Goal: Use online tool/utility: Utilize a website feature to perform a specific function

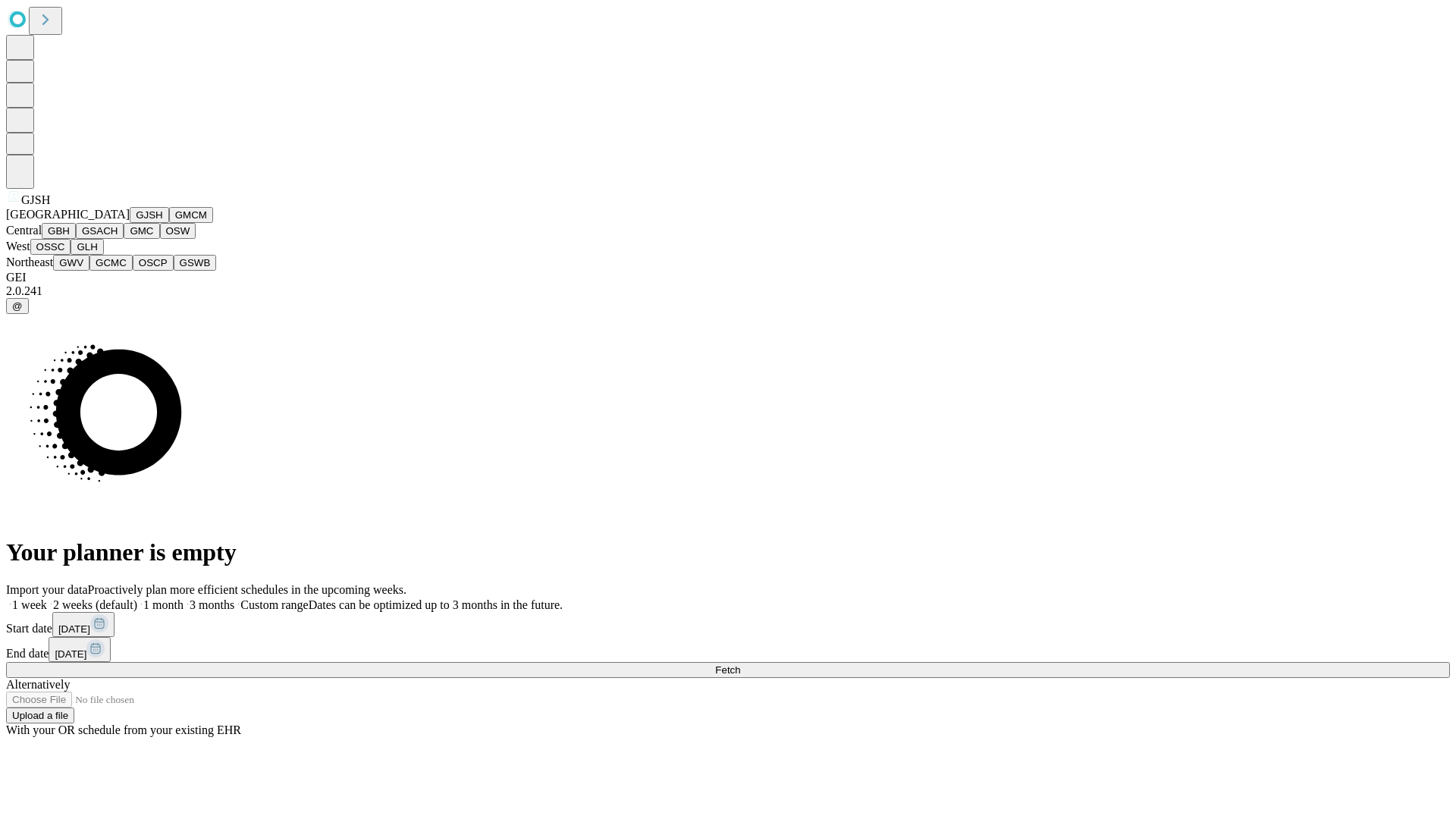
click at [130, 223] on button "GJSH" at bounding box center [150, 215] width 39 height 16
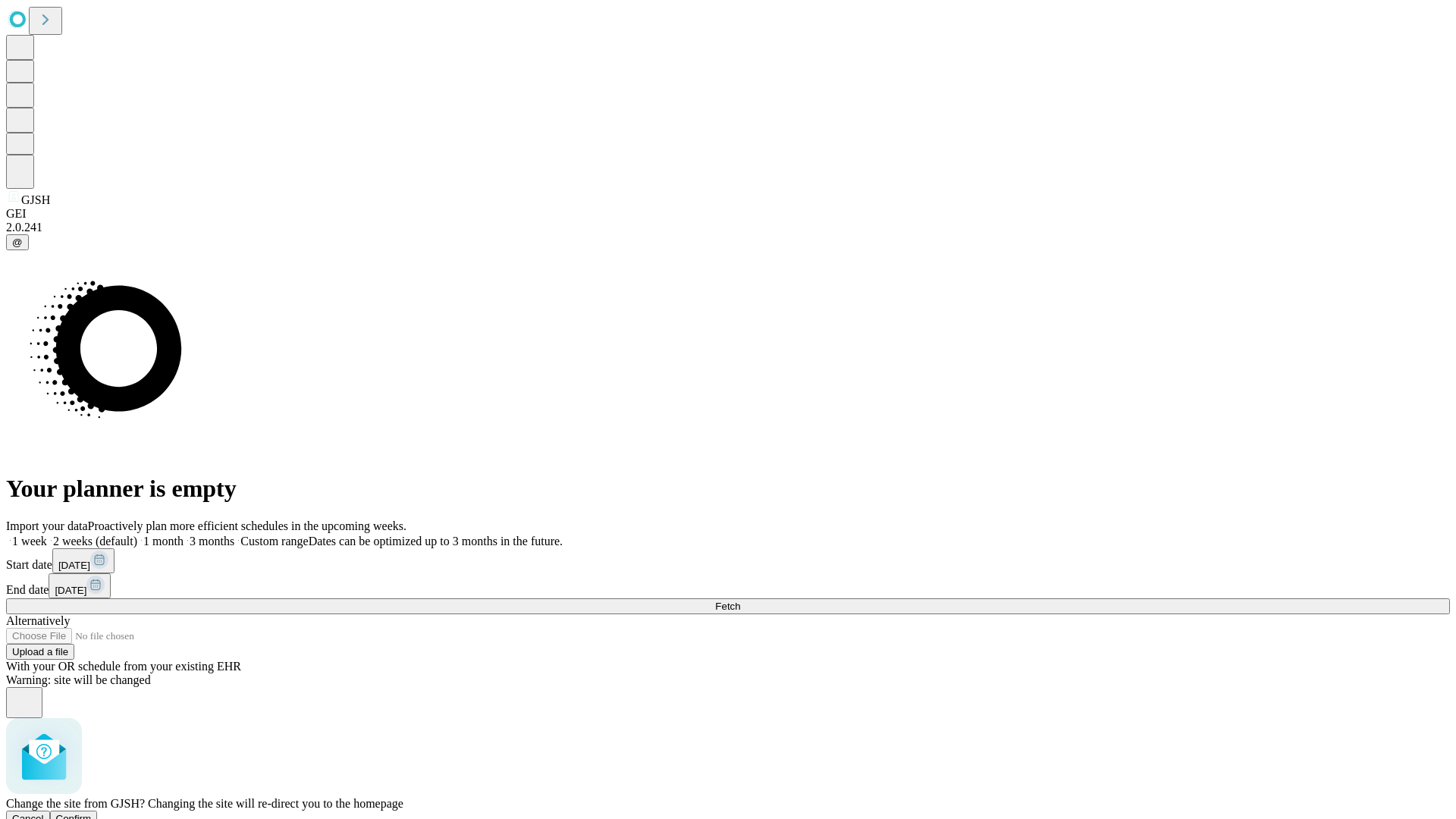
click at [92, 813] on span "Confirm" at bounding box center [73, 819] width 35 height 12
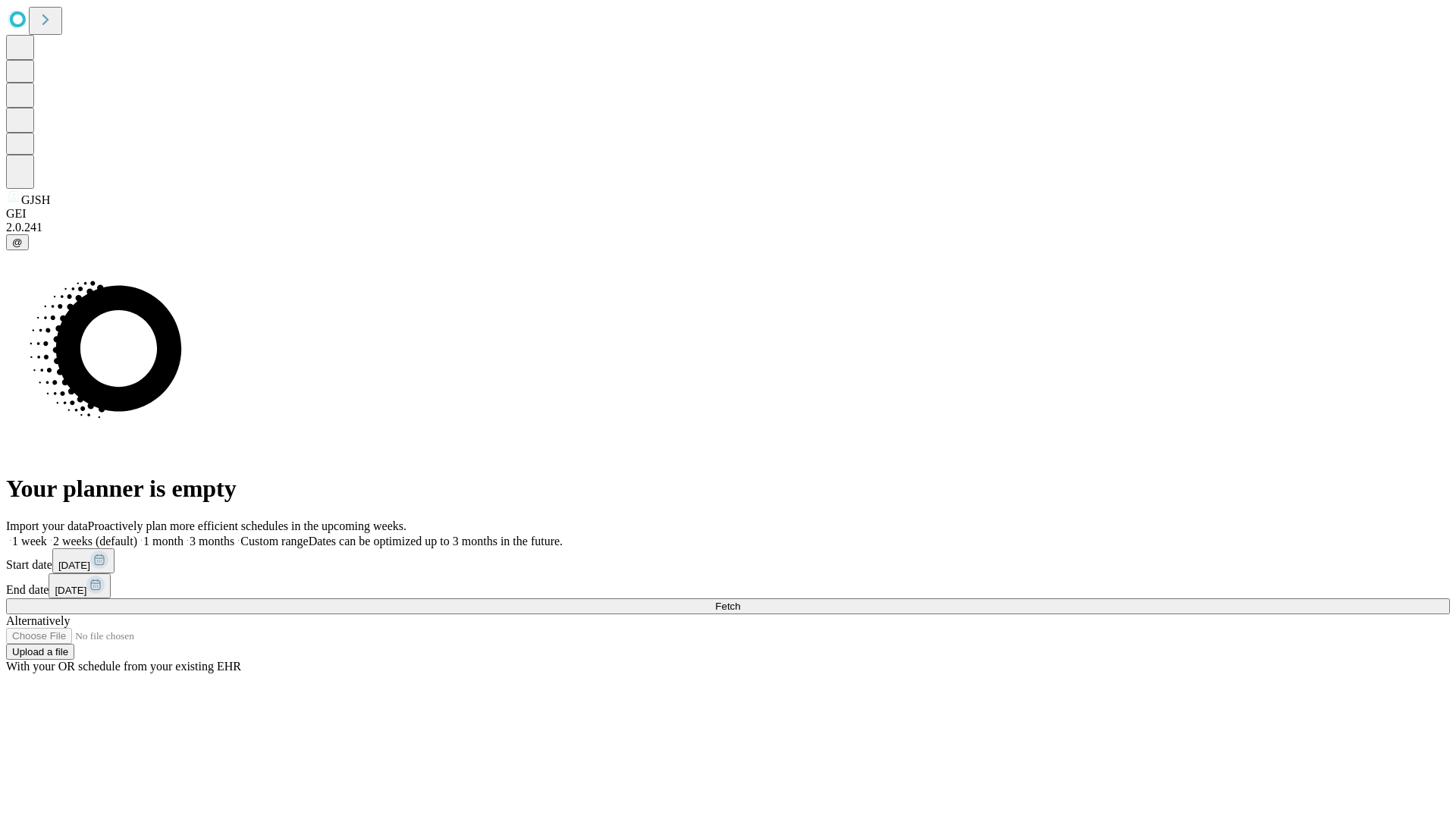
click at [47, 534] on label "1 week" at bounding box center [26, 540] width 41 height 13
click at [740, 601] on span "Fetch" at bounding box center [728, 607] width 25 height 12
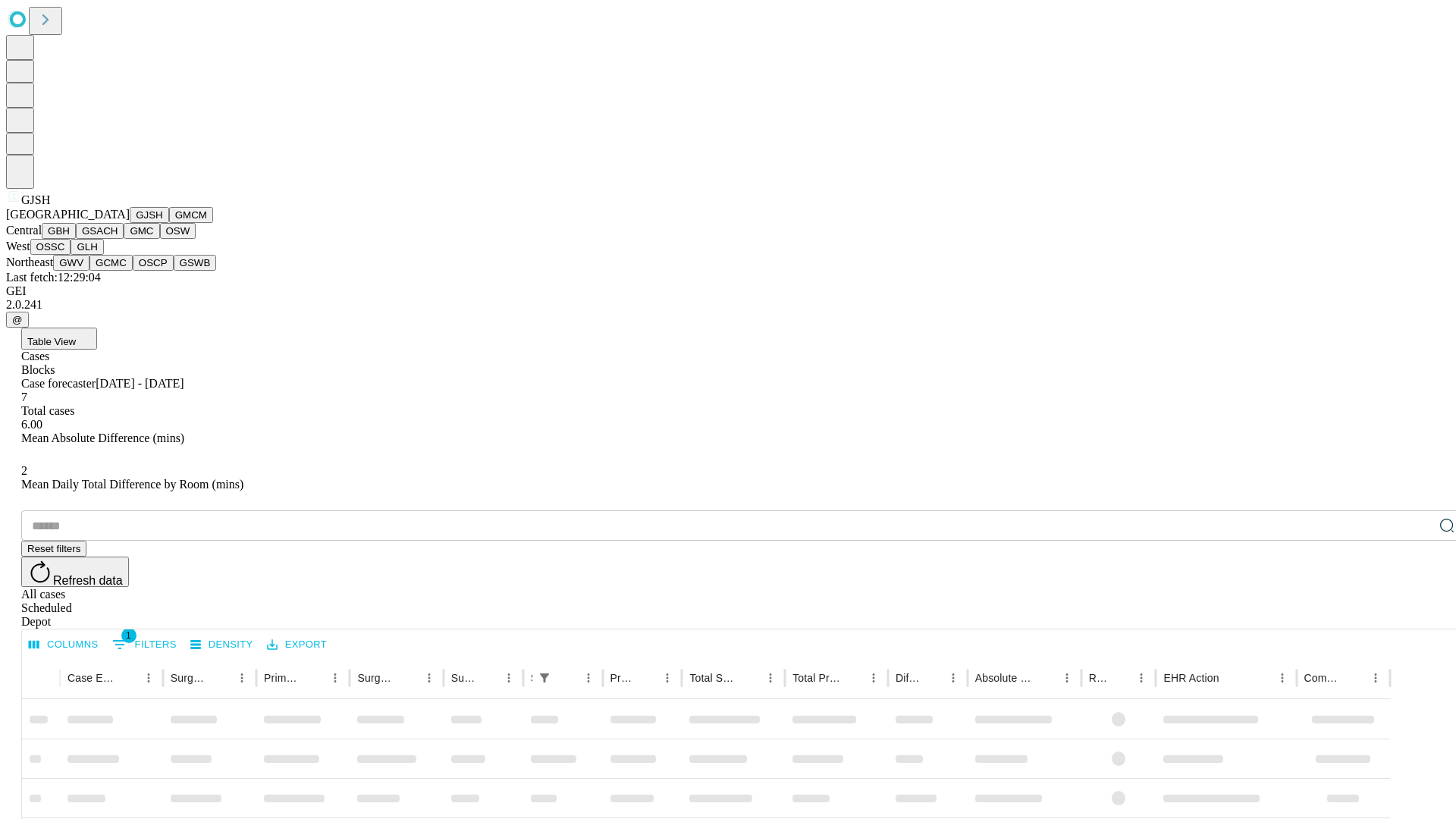
click at [169, 223] on button "GMCM" at bounding box center [191, 215] width 44 height 16
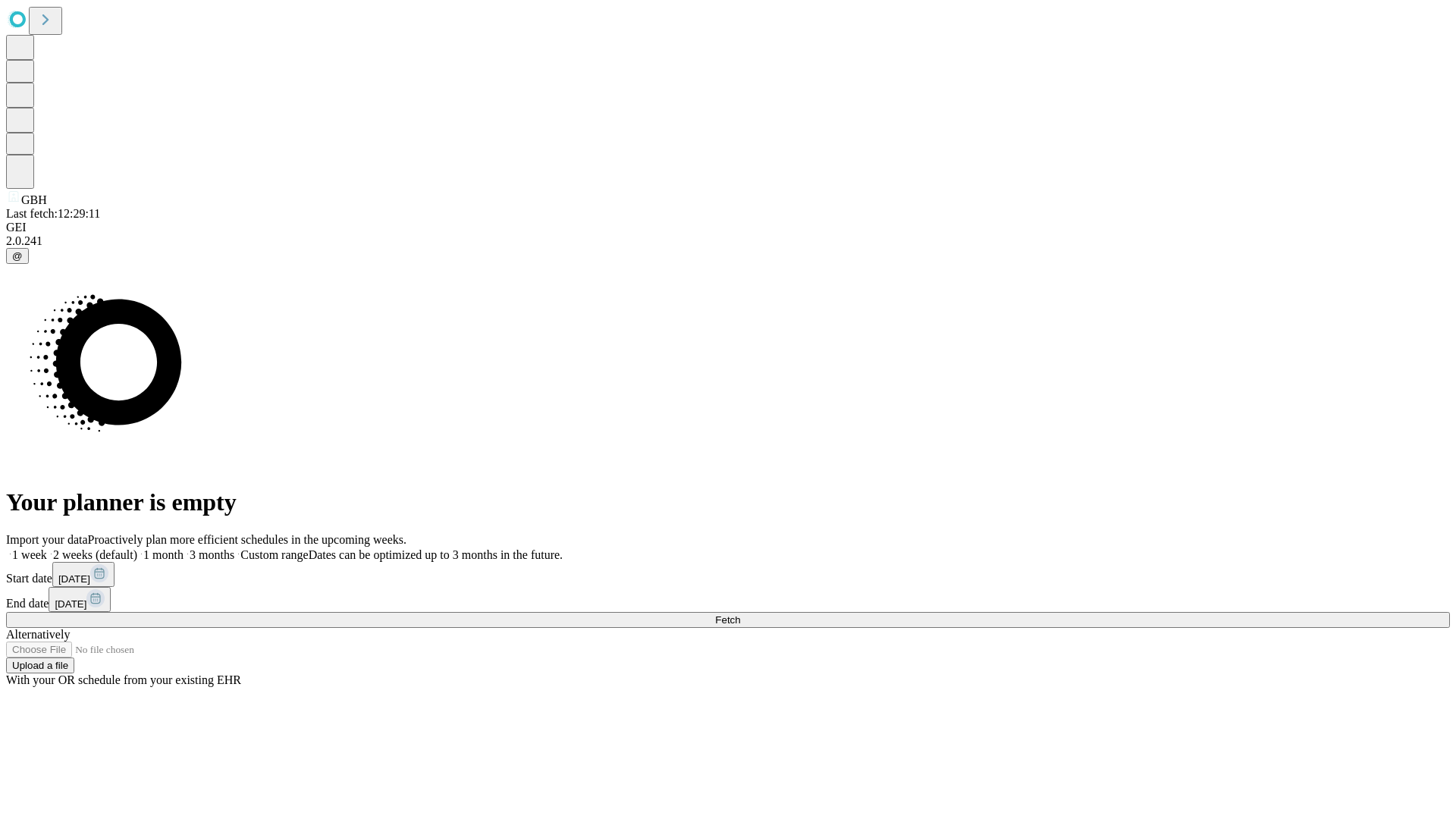
click at [47, 548] on label "1 week" at bounding box center [26, 554] width 41 height 13
click at [740, 614] on span "Fetch" at bounding box center [728, 620] width 25 height 12
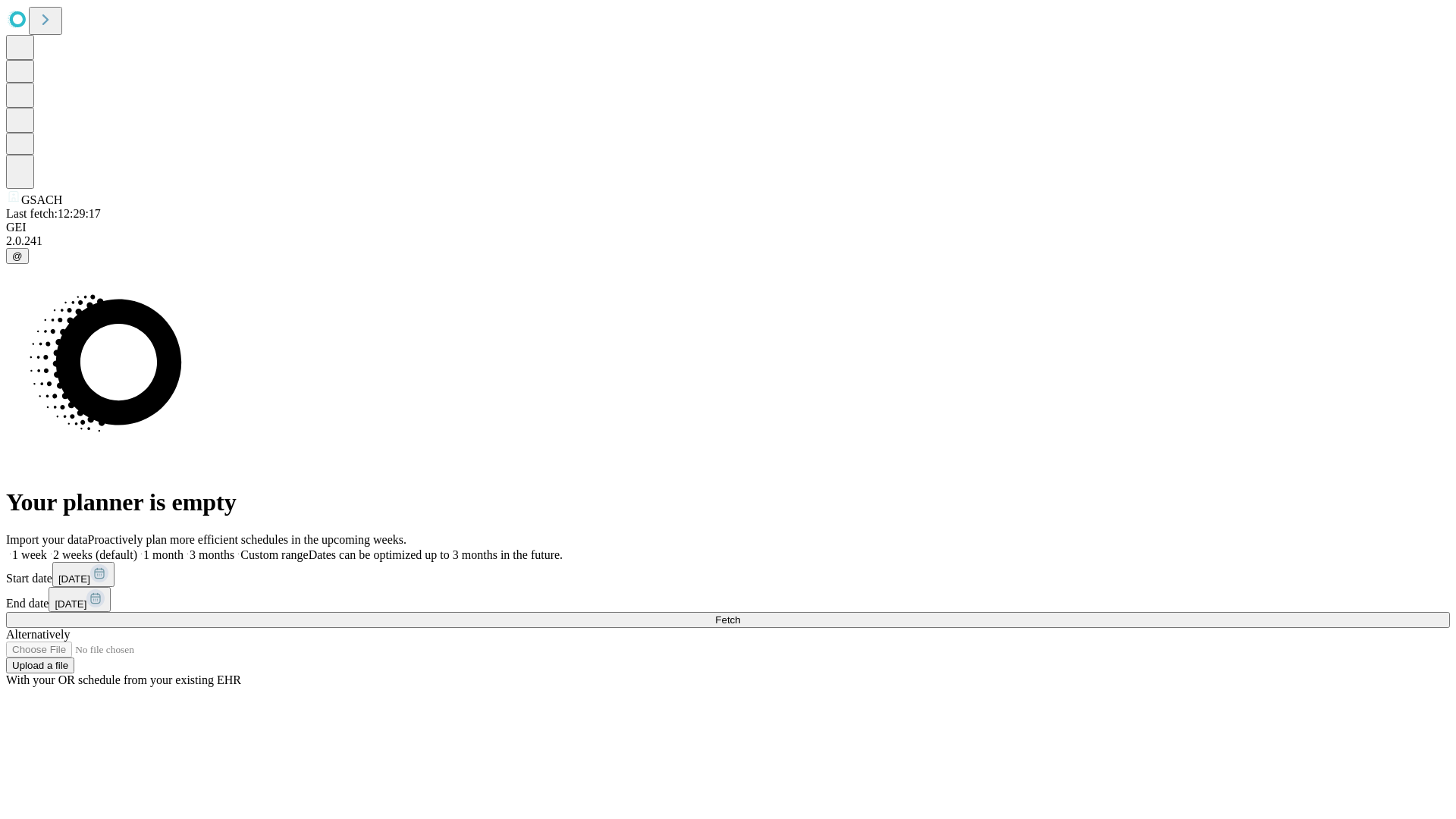
click at [47, 548] on label "1 week" at bounding box center [26, 554] width 41 height 13
click at [740, 614] on span "Fetch" at bounding box center [728, 620] width 25 height 12
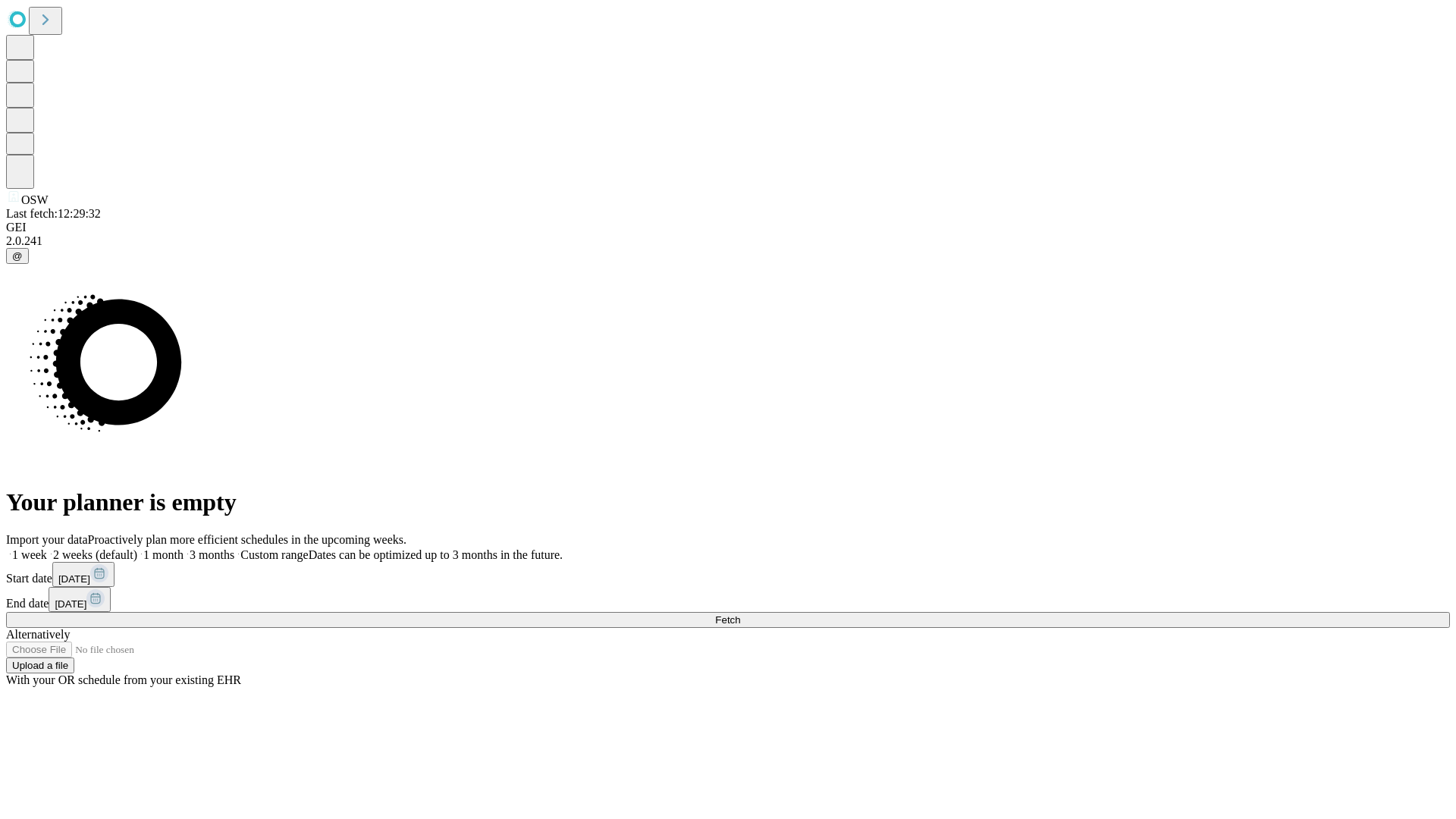
click at [47, 548] on label "1 week" at bounding box center [26, 554] width 41 height 13
click at [740, 614] on span "Fetch" at bounding box center [728, 620] width 25 height 12
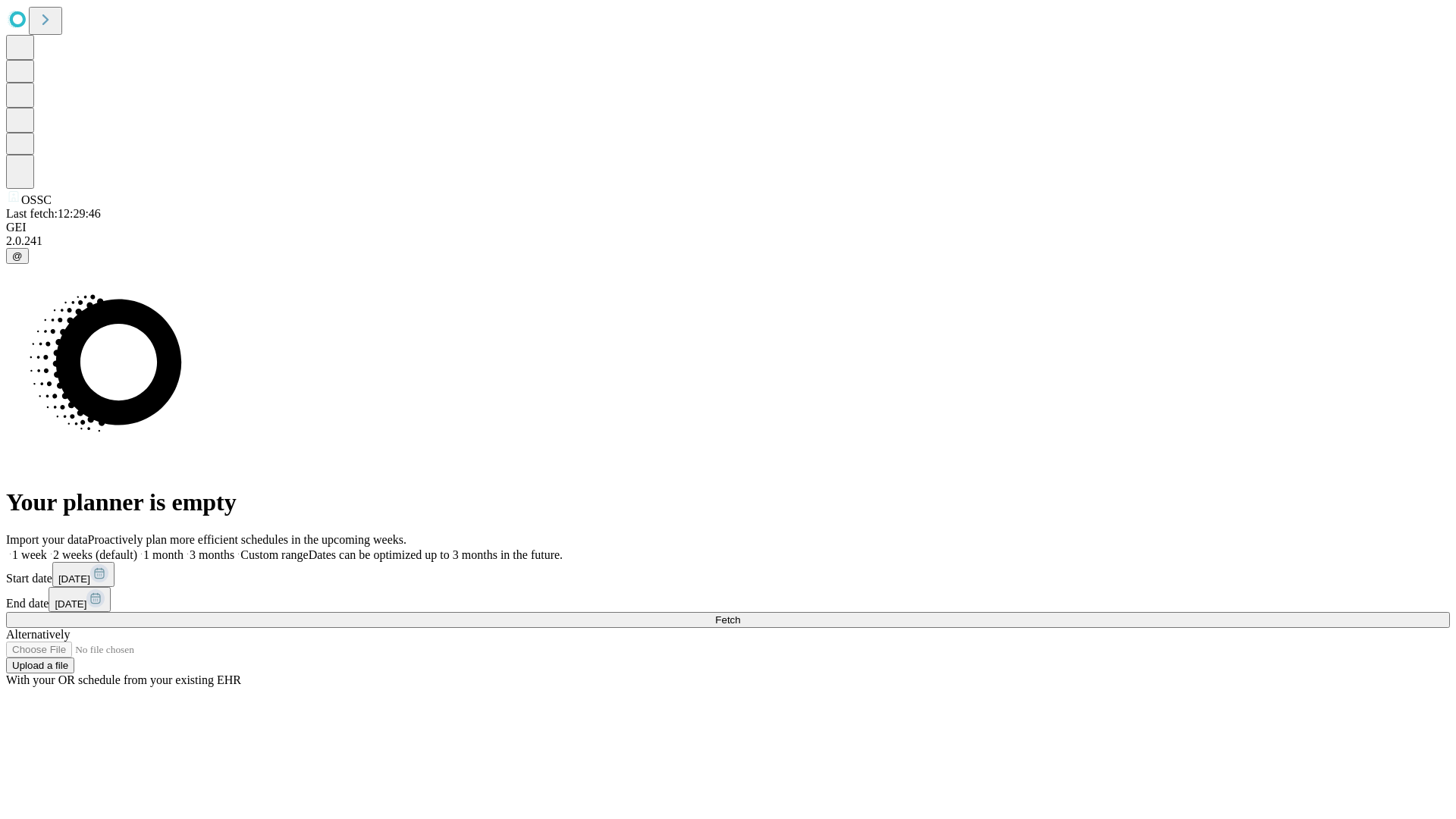
click at [47, 548] on label "1 week" at bounding box center [26, 554] width 41 height 13
click at [740, 614] on span "Fetch" at bounding box center [728, 620] width 25 height 12
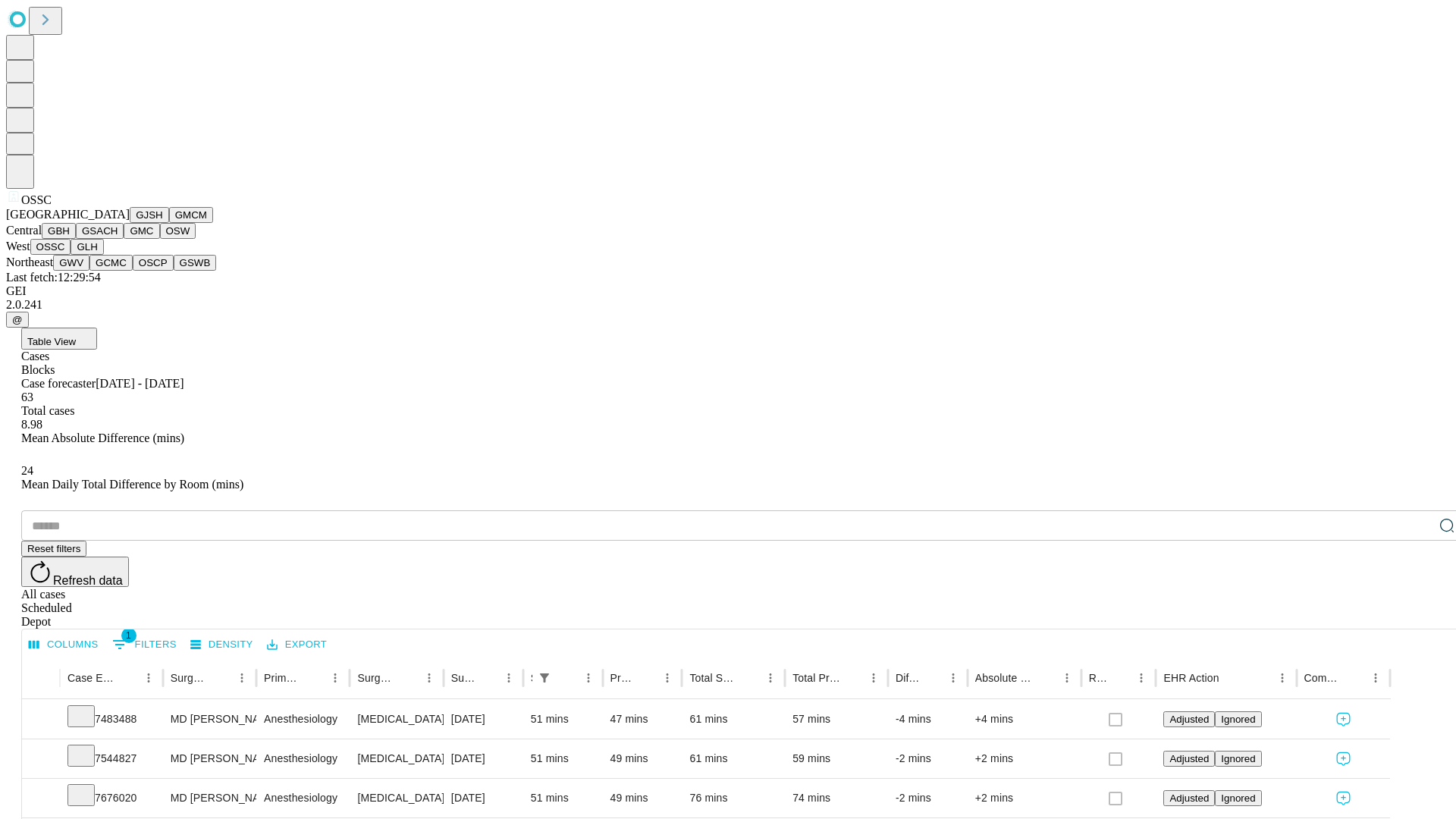
click at [103, 254] on button "GLH" at bounding box center [86, 247] width 32 height 16
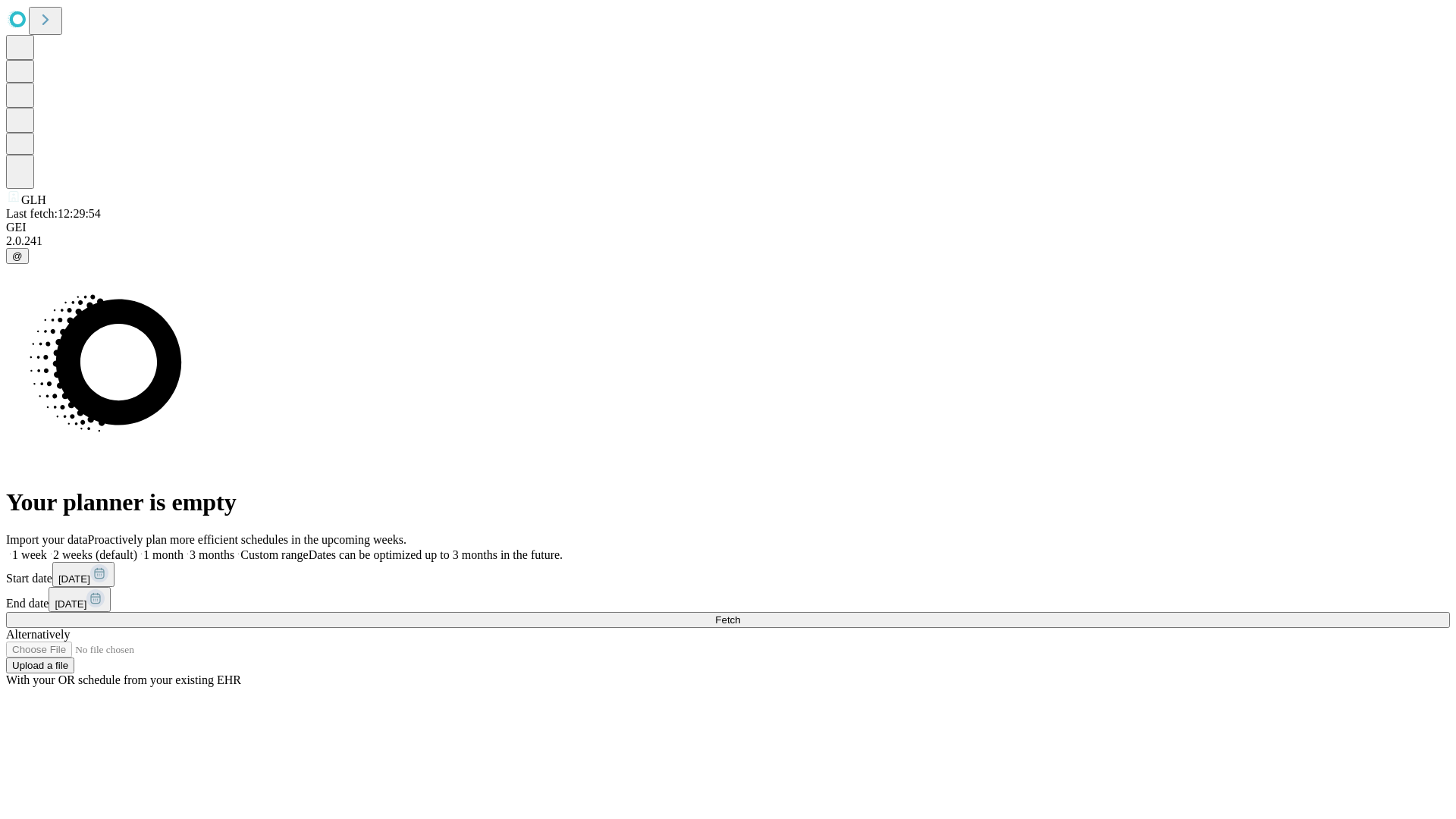
click at [47, 548] on label "1 week" at bounding box center [26, 554] width 41 height 13
click at [740, 614] on span "Fetch" at bounding box center [728, 620] width 25 height 12
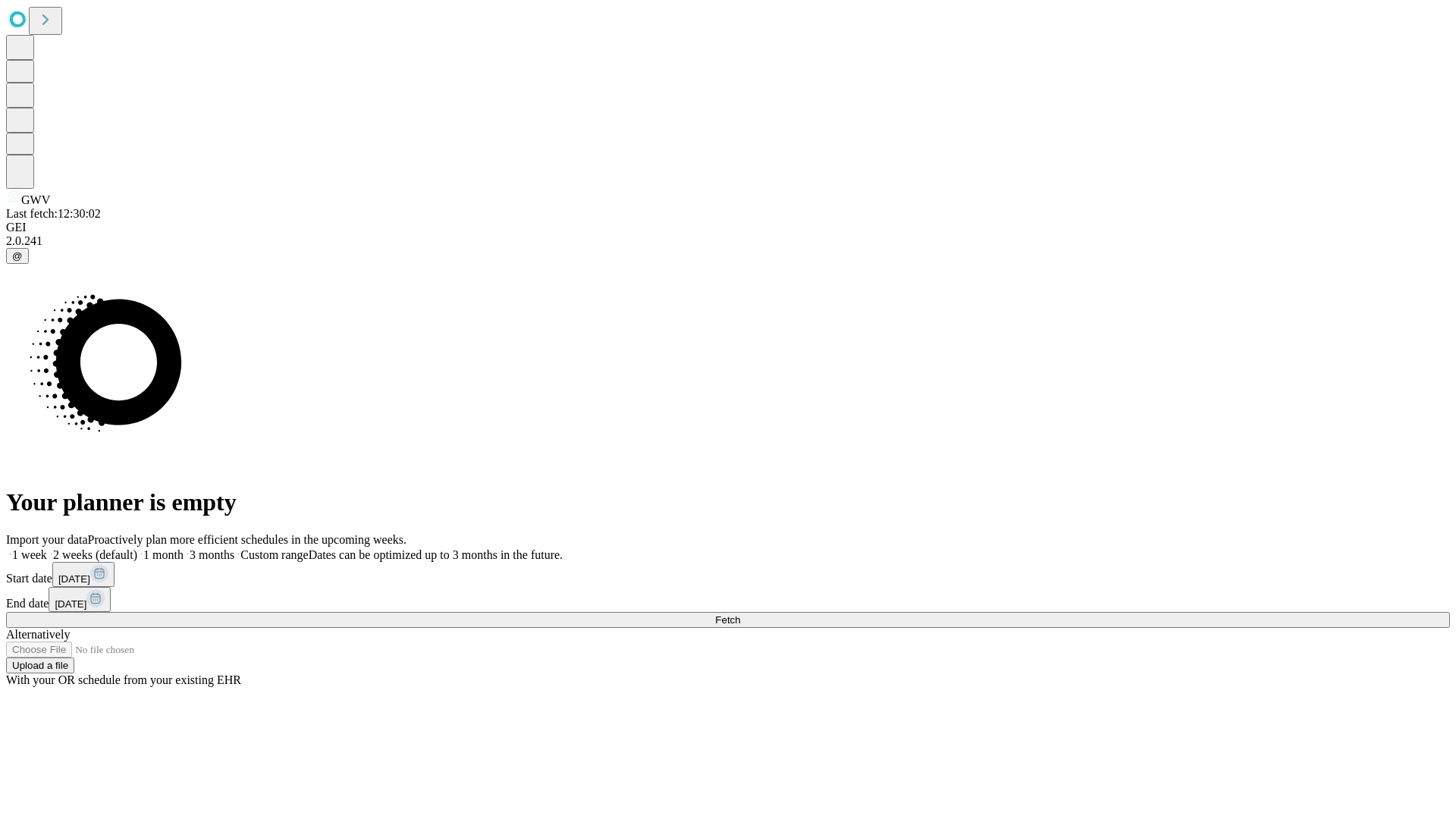
click at [47, 548] on label "1 week" at bounding box center [26, 554] width 41 height 13
click at [740, 614] on span "Fetch" at bounding box center [728, 620] width 25 height 12
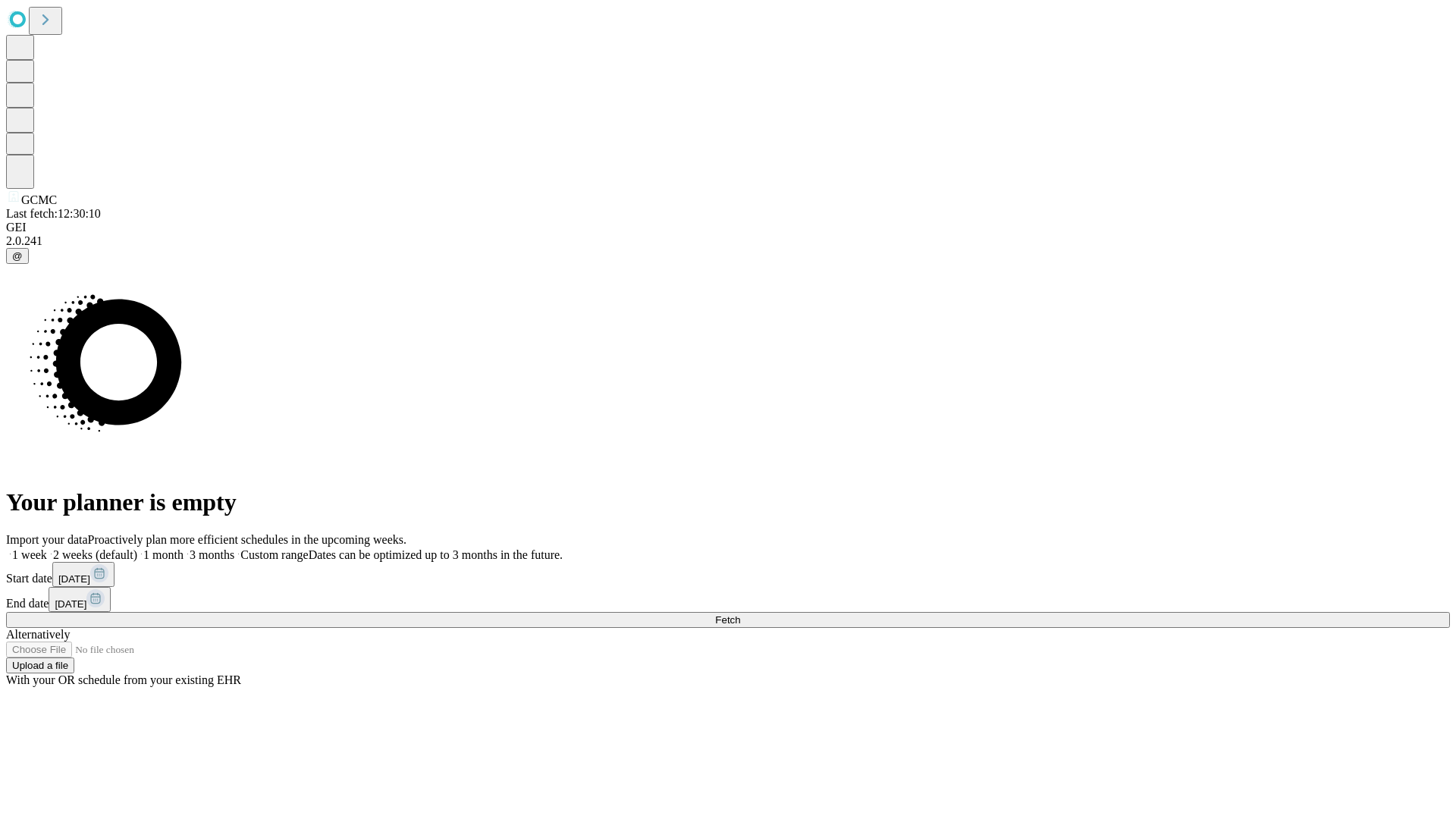
click at [47, 548] on label "1 week" at bounding box center [26, 554] width 41 height 13
click at [740, 614] on span "Fetch" at bounding box center [728, 620] width 25 height 12
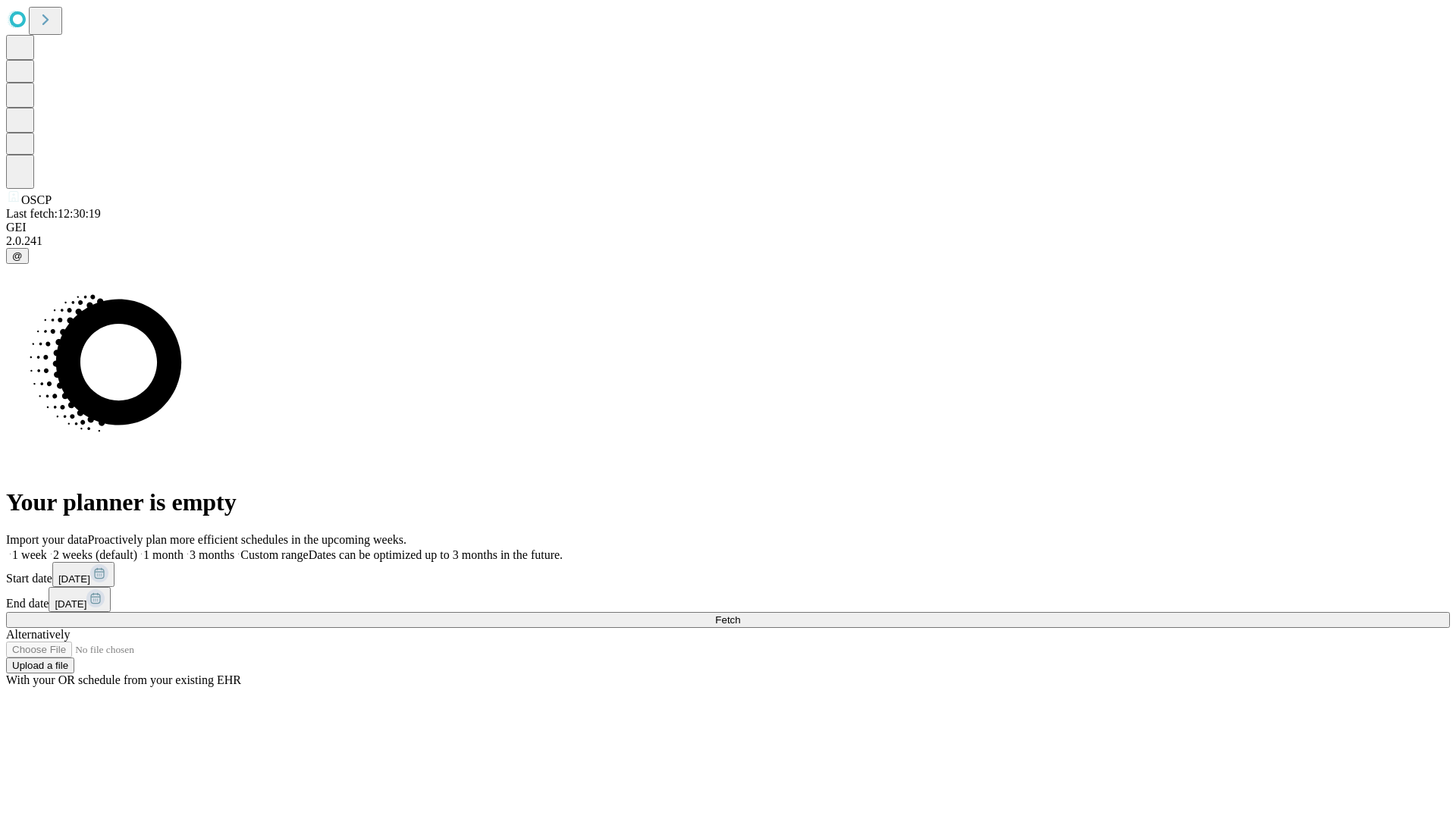
click at [47, 548] on label "1 week" at bounding box center [26, 554] width 41 height 13
click at [740, 614] on span "Fetch" at bounding box center [728, 620] width 25 height 12
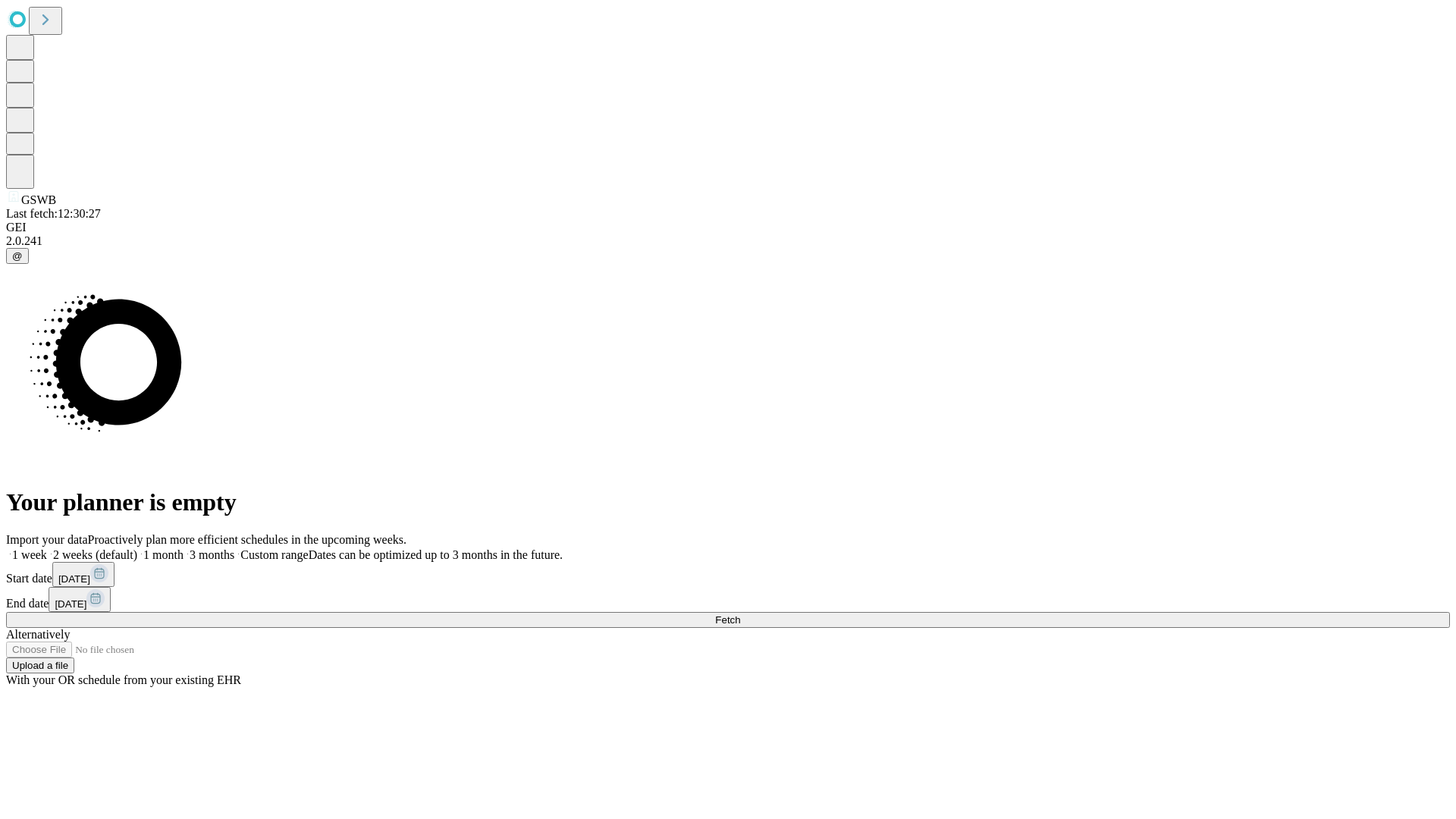
click at [47, 548] on label "1 week" at bounding box center [26, 554] width 41 height 13
click at [740, 614] on span "Fetch" at bounding box center [728, 620] width 25 height 12
